Goal: Transaction & Acquisition: Purchase product/service

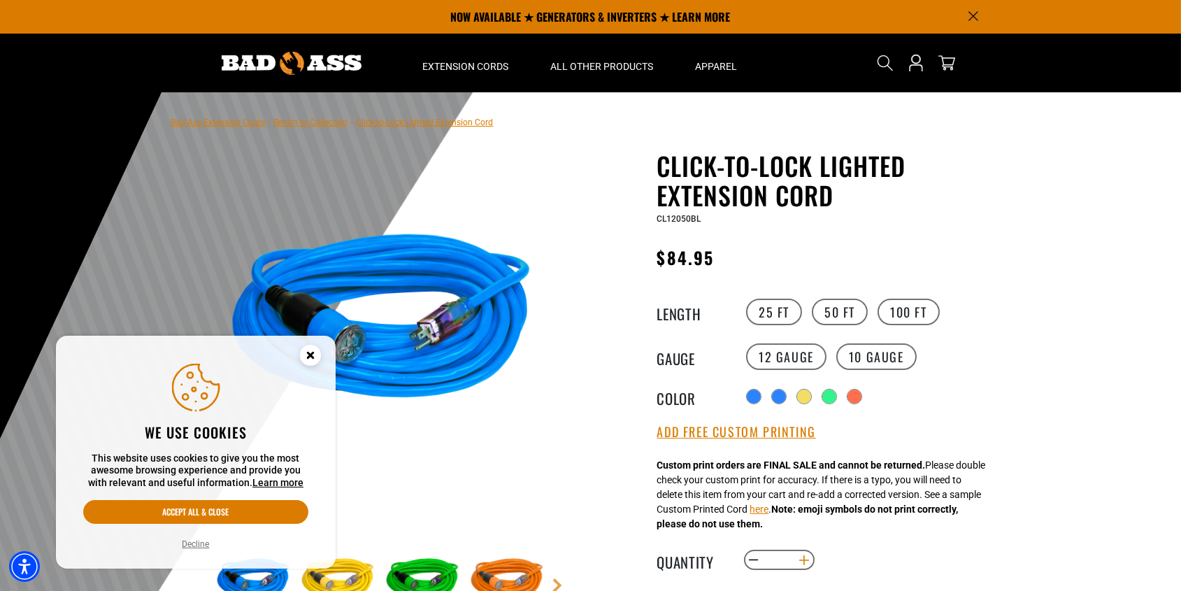
click at [802, 560] on button "Increase quantity for Click-to-Lock Lighted Extension Cord" at bounding box center [804, 560] width 22 height 24
type input "*"
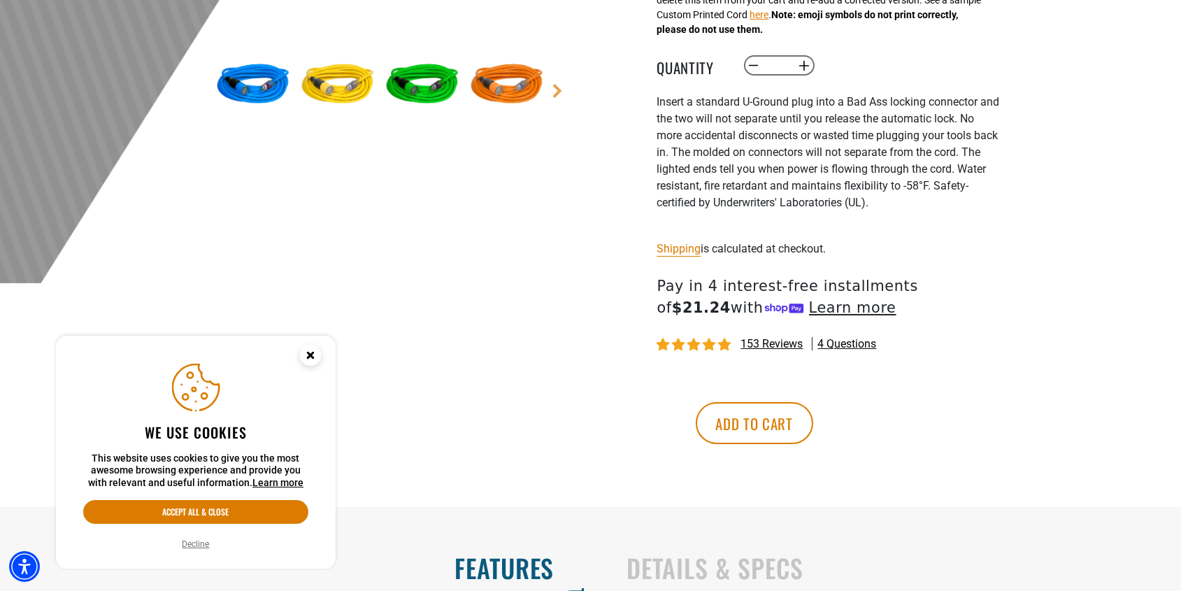
scroll to position [508, 0]
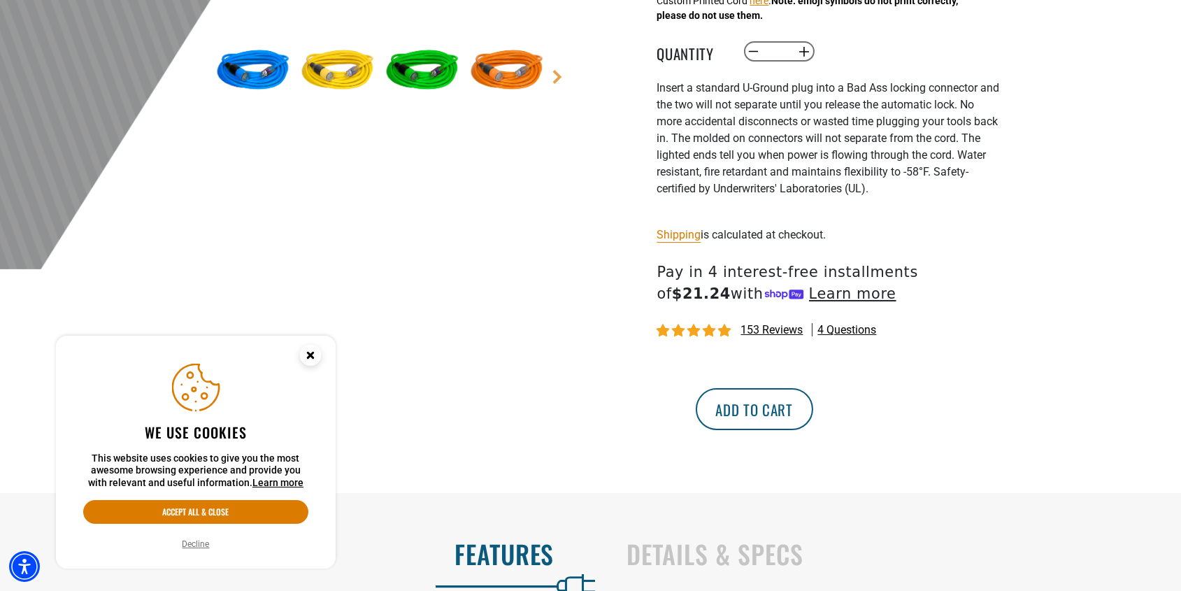
click at [813, 413] on button "Add to cart" at bounding box center [754, 409] width 117 height 42
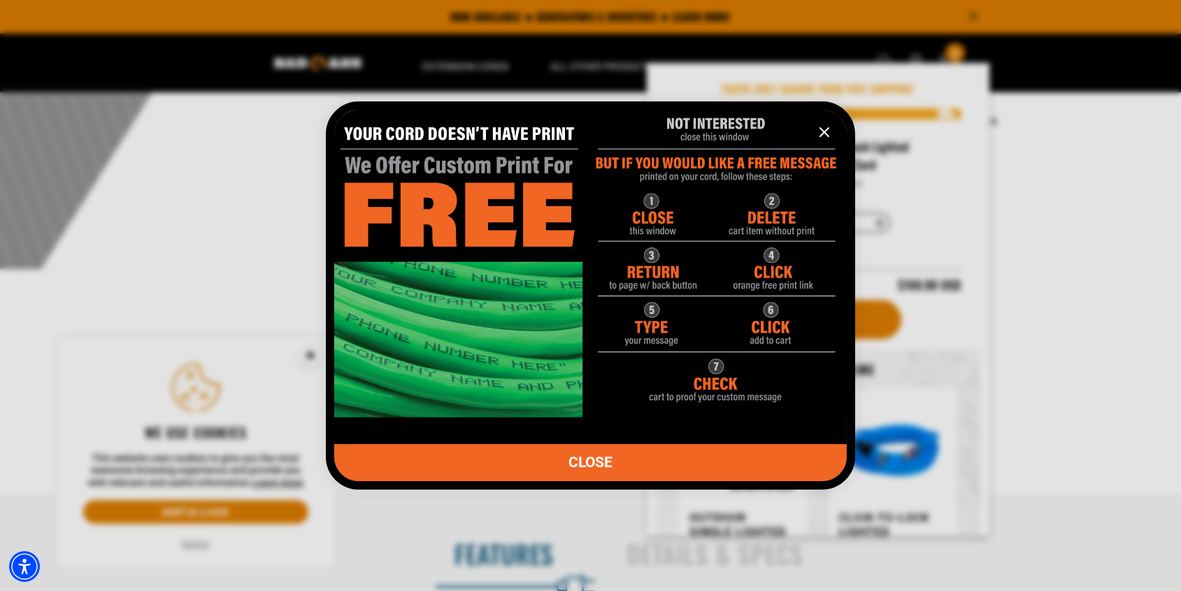
click at [822, 122] on button "information" at bounding box center [825, 132] width 28 height 28
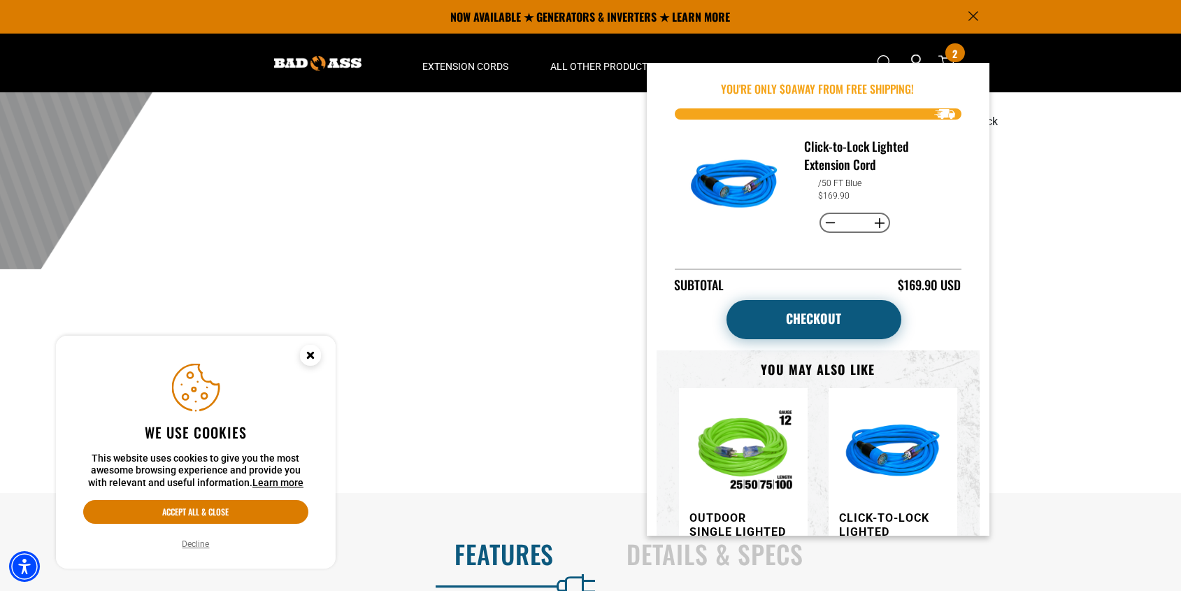
click at [829, 317] on link "Checkout" at bounding box center [814, 319] width 175 height 39
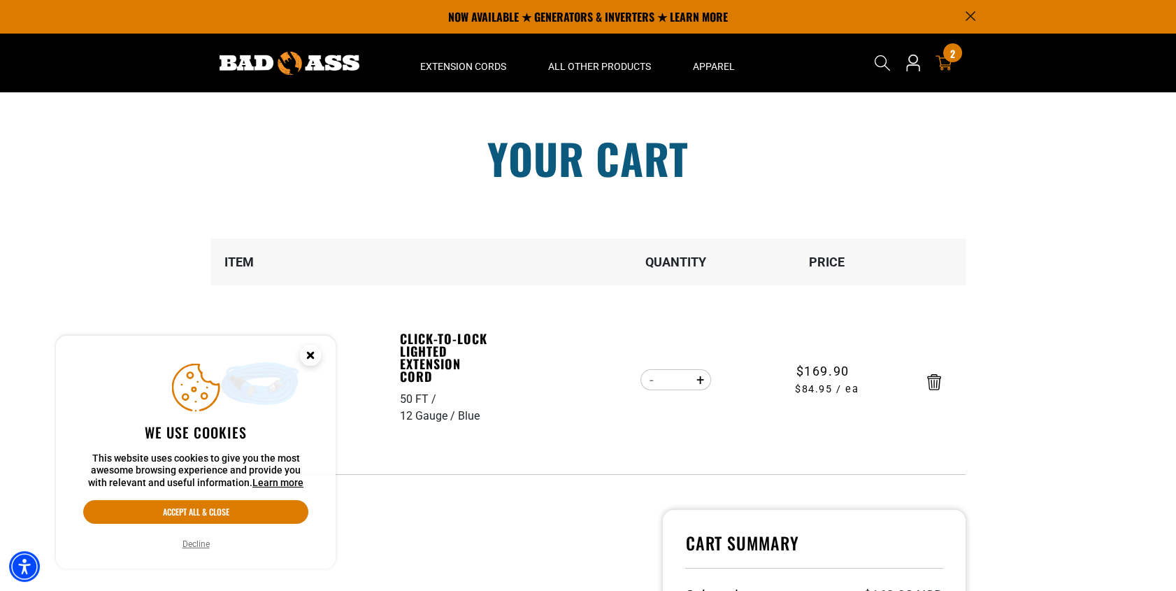
click at [306, 351] on circle "Close this option" at bounding box center [310, 355] width 21 height 21
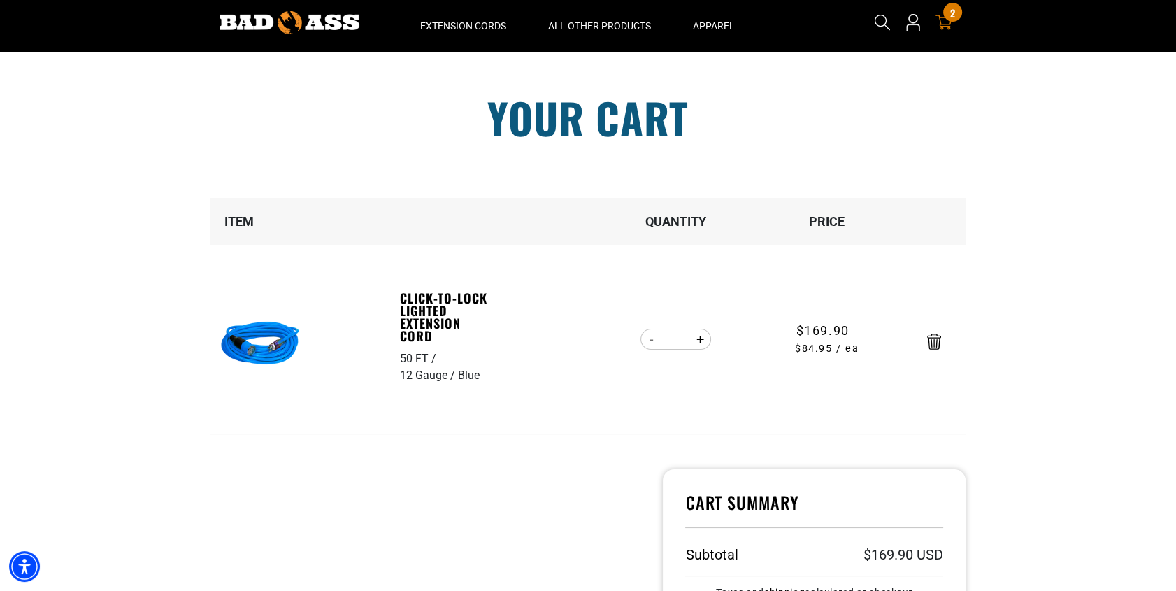
scroll to position [190, 0]
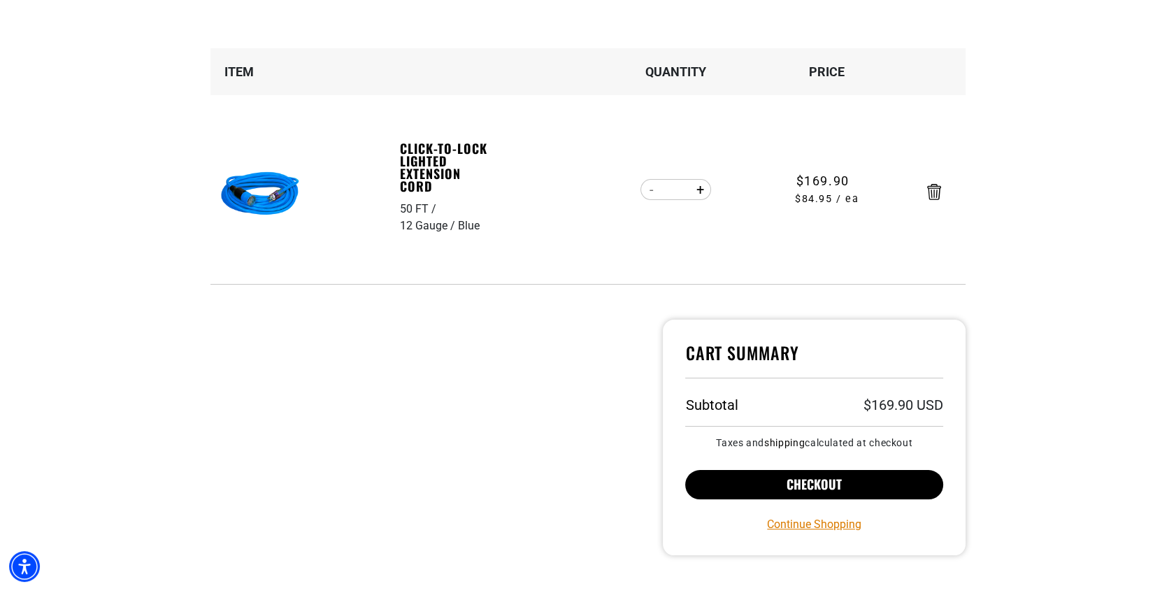
click at [824, 490] on button "Checkout" at bounding box center [814, 484] width 258 height 29
